Goal: Task Accomplishment & Management: Manage account settings

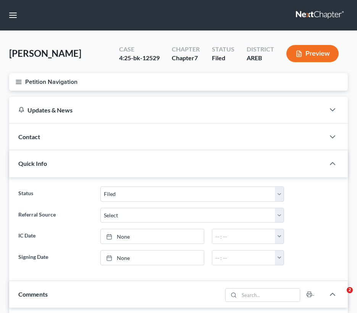
select select "6"
select select "0"
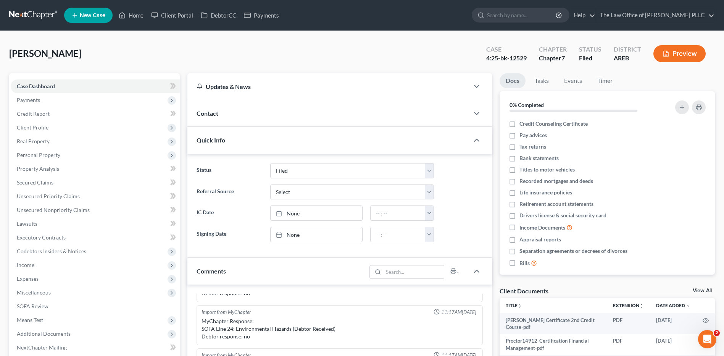
scroll to position [869, 0]
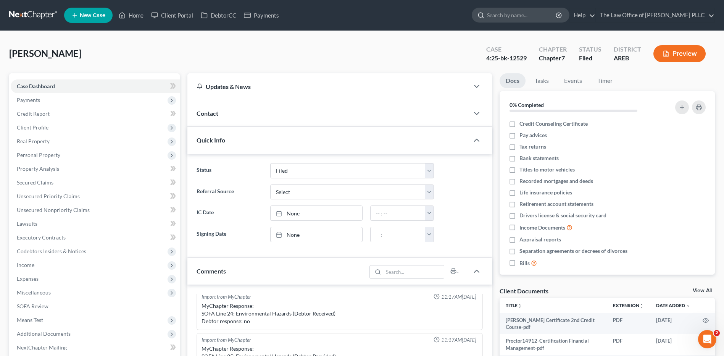
click at [356, 20] on input "search" at bounding box center [522, 15] width 70 height 14
type input "[PERSON_NAME]"
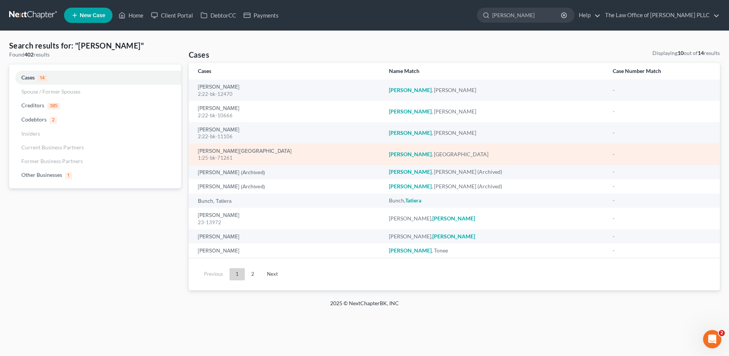
click at [216, 156] on div "1:25-bk-71261" at bounding box center [287, 157] width 179 height 7
click at [219, 155] on div "1:25-bk-71261" at bounding box center [287, 157] width 179 height 7
click at [214, 158] on div "1:25-bk-71261" at bounding box center [287, 157] width 179 height 7
drag, startPoint x: 214, startPoint y: 158, endPoint x: 208, endPoint y: 150, distance: 10.2
click at [208, 150] on link "[PERSON_NAME][GEOGRAPHIC_DATA]" at bounding box center [245, 150] width 94 height 5
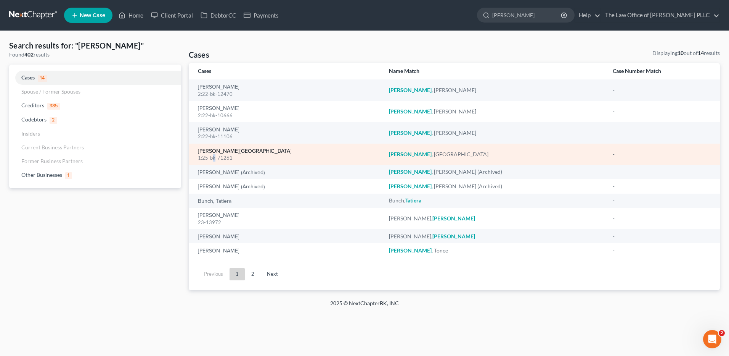
click at [208, 150] on link "[PERSON_NAME][GEOGRAPHIC_DATA]" at bounding box center [245, 150] width 94 height 5
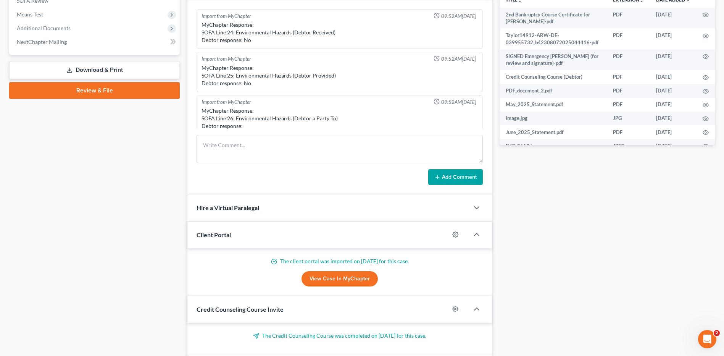
scroll to position [373, 0]
click at [98, 68] on link "Download & Print" at bounding box center [94, 70] width 171 height 18
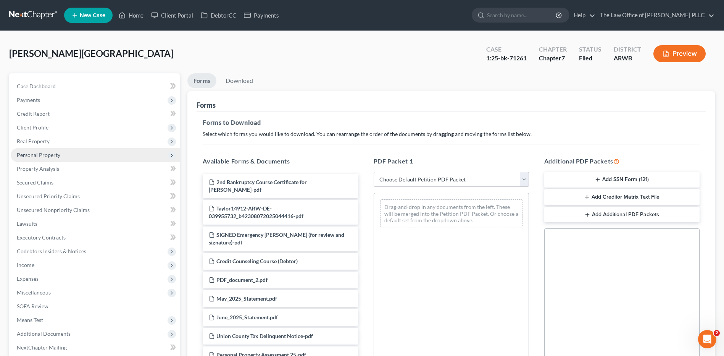
scroll to position [116, 0]
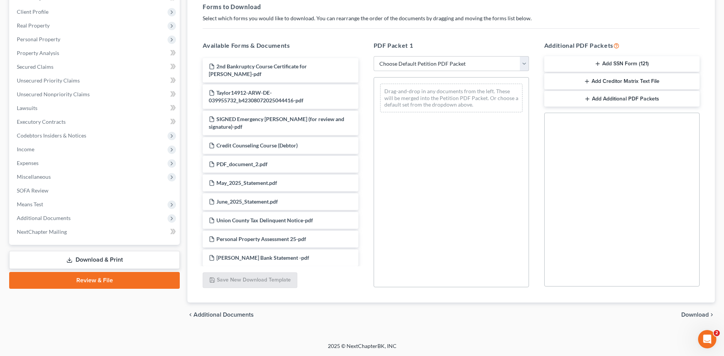
click at [98, 257] on link "Download & Print" at bounding box center [94, 260] width 171 height 18
click at [356, 60] on select "Choose Default Petition PDF Packet Complete Bankruptcy Petition (all forms and …" at bounding box center [450, 63] width 155 height 15
select select "4"
click at [356, 56] on select "Choose Default Petition PDF Packet Complete Bankruptcy Petition (all forms and …" at bounding box center [450, 63] width 155 height 15
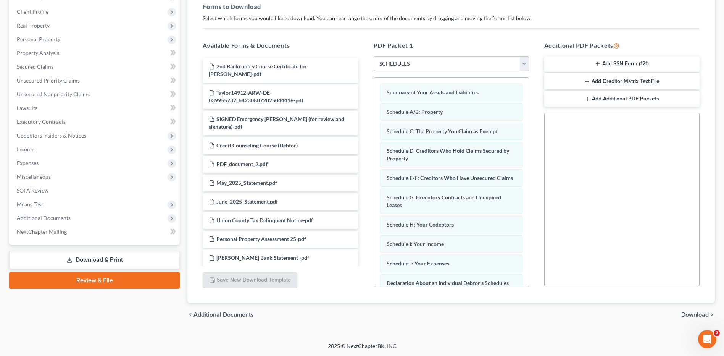
click at [356, 312] on span "Download" at bounding box center [694, 314] width 27 height 6
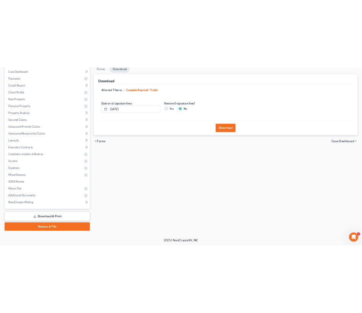
scroll to position [0, 0]
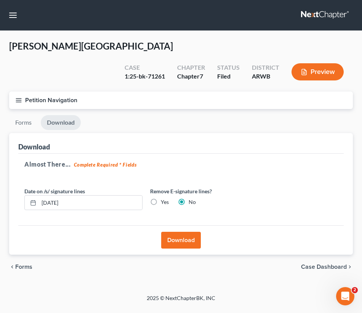
click at [170, 232] on button "Download" at bounding box center [181, 240] width 40 height 17
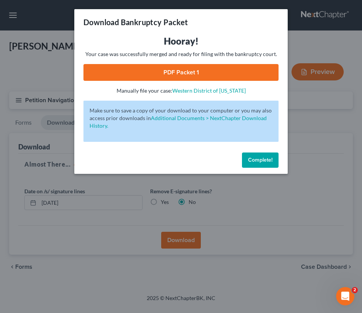
click at [176, 74] on link "PDF Packet 1" at bounding box center [181, 72] width 195 height 17
click at [253, 158] on span "Complete!" at bounding box center [260, 160] width 24 height 6
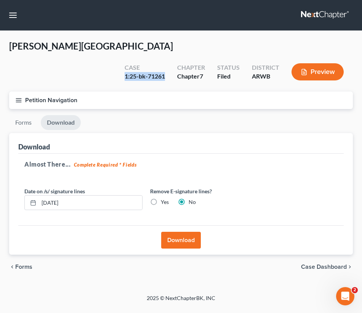
drag, startPoint x: 167, startPoint y: 56, endPoint x: 126, endPoint y: 61, distance: 41.2
click at [126, 61] on div "Case 1:25-bk-71261" at bounding box center [145, 72] width 53 height 23
copy div "1:25-bk-71261"
click at [320, 63] on button "Preview" at bounding box center [318, 71] width 52 height 17
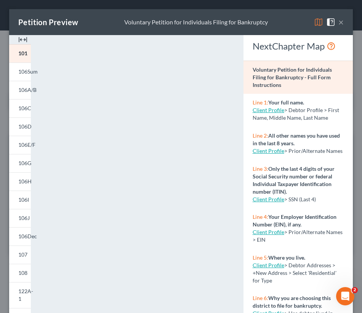
click at [339, 20] on button "×" at bounding box center [341, 22] width 5 height 9
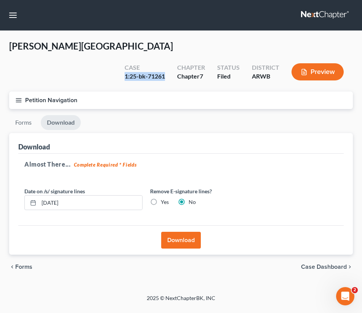
click at [15, 92] on button "Petition Navigation" at bounding box center [181, 101] width 344 height 18
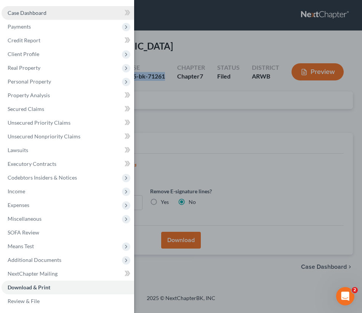
click at [38, 10] on span "Case Dashboard" at bounding box center [27, 13] width 39 height 6
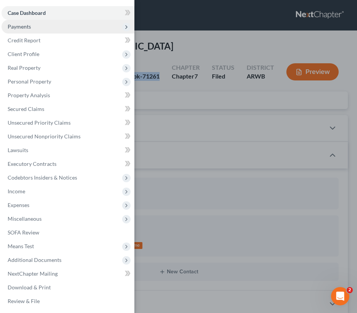
scroll to position [1418, 0]
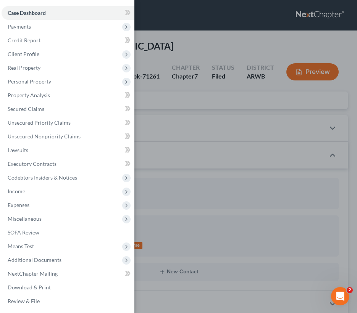
click at [320, 133] on div "Case Dashboard Payments Invoices Payments Payments Credit Report Client Profile" at bounding box center [178, 156] width 357 height 313
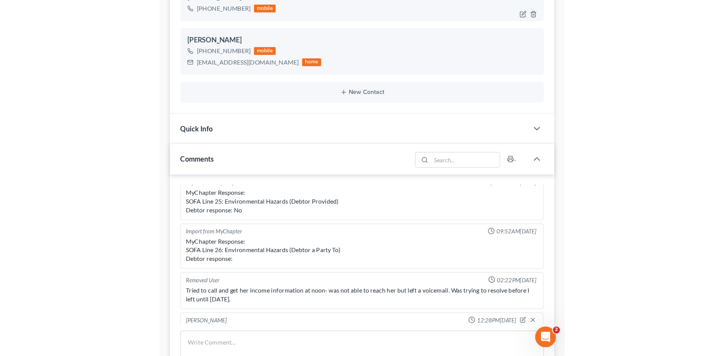
scroll to position [1464, 0]
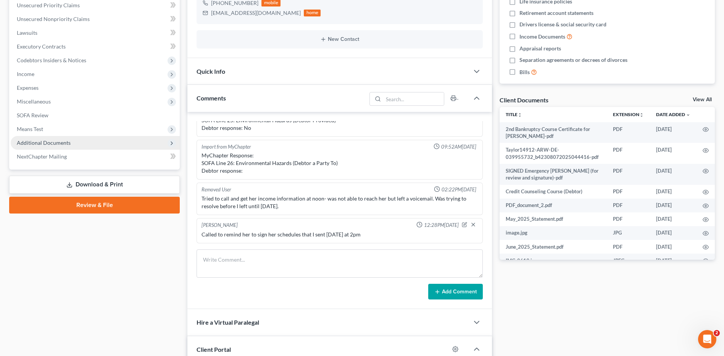
click at [45, 140] on span "Additional Documents" at bounding box center [44, 142] width 54 height 6
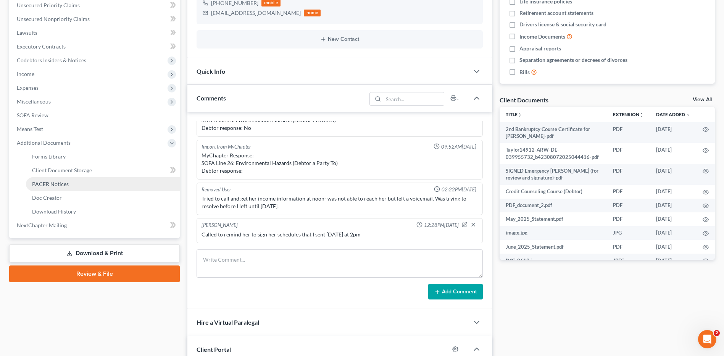
click at [50, 180] on span "PACER Notices" at bounding box center [50, 183] width 37 height 6
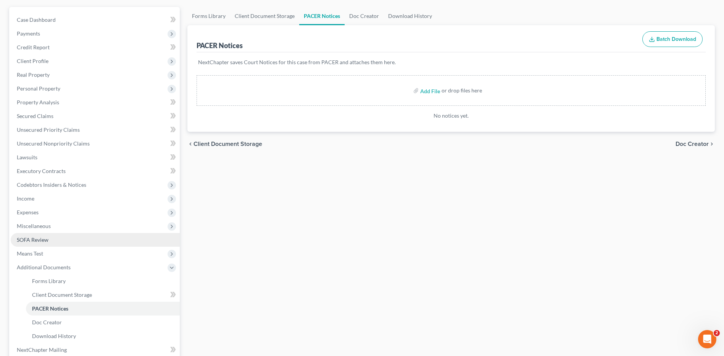
scroll to position [76, 0]
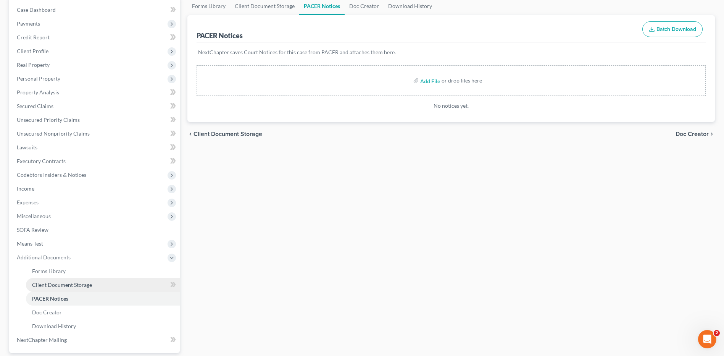
click at [67, 285] on span "Client Document Storage" at bounding box center [62, 284] width 60 height 6
select select "0"
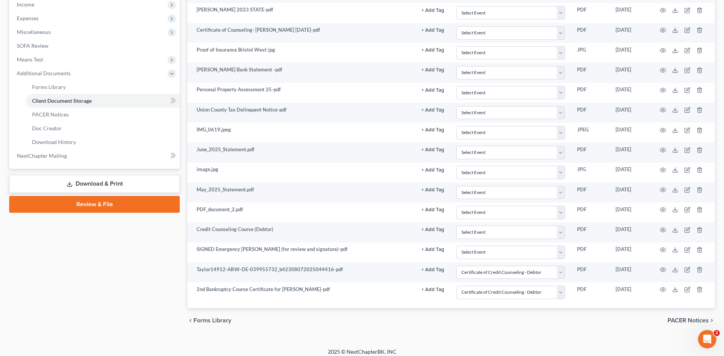
scroll to position [266, 0]
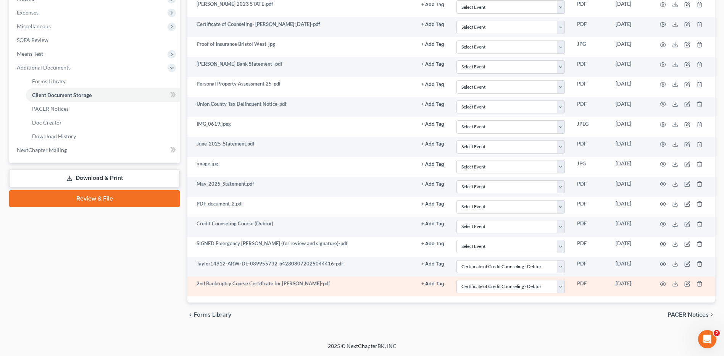
click at [296, 283] on td "2nd Bankruptcy Course Certificate for [PERSON_NAME]-pdf" at bounding box center [301, 286] width 228 height 20
click at [356, 286] on icon "button" at bounding box center [663, 284] width 6 height 4
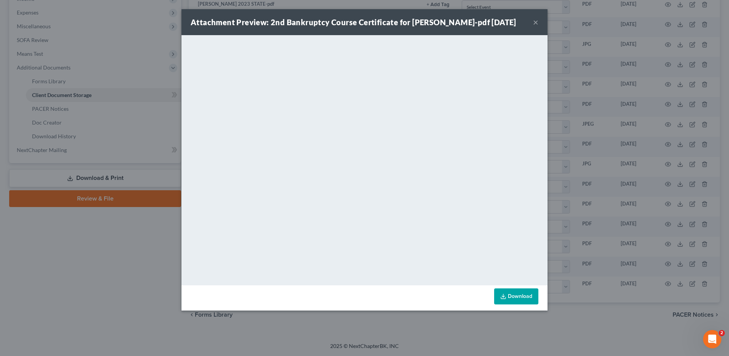
click at [356, 21] on button "×" at bounding box center [535, 22] width 5 height 9
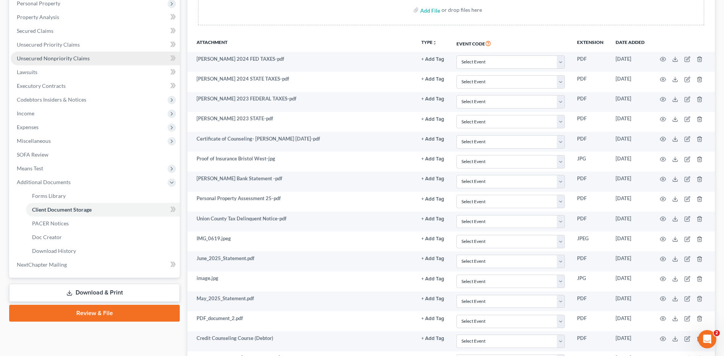
scroll to position [0, 0]
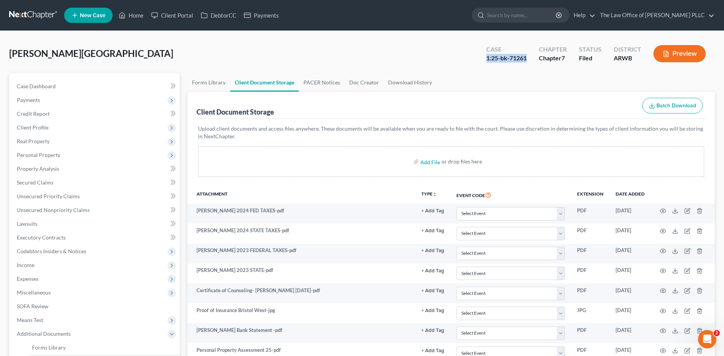
drag, startPoint x: 487, startPoint y: 59, endPoint x: 529, endPoint y: 58, distance: 42.0
click at [356, 58] on div "Case 1:25-bk-71261" at bounding box center [506, 54] width 53 height 23
copy div "1:25-bk-71261"
click at [356, 74] on ul "Forms Library Client Document Storage PACER Notices Doc Creator Download History" at bounding box center [450, 82] width 527 height 18
click at [40, 84] on span "Case Dashboard" at bounding box center [36, 86] width 39 height 6
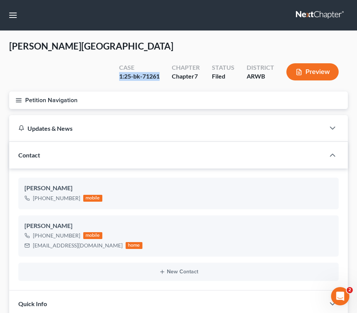
drag, startPoint x: 120, startPoint y: 58, endPoint x: 159, endPoint y: 59, distance: 39.7
click at [159, 72] on div "1:25-bk-71261" at bounding box center [139, 76] width 40 height 9
copy div "1:25-bk-71261"
